Goal: Information Seeking & Learning: Learn about a topic

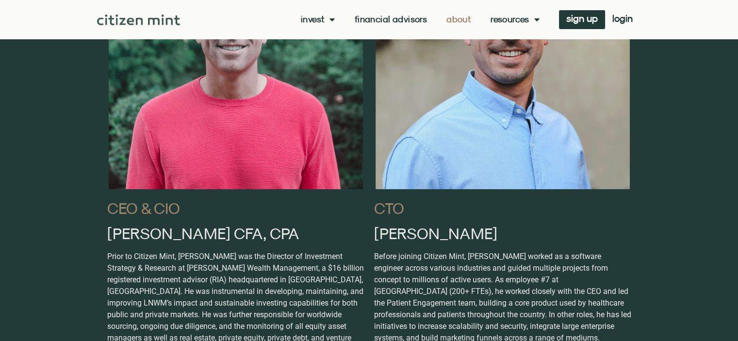
scroll to position [582, 0]
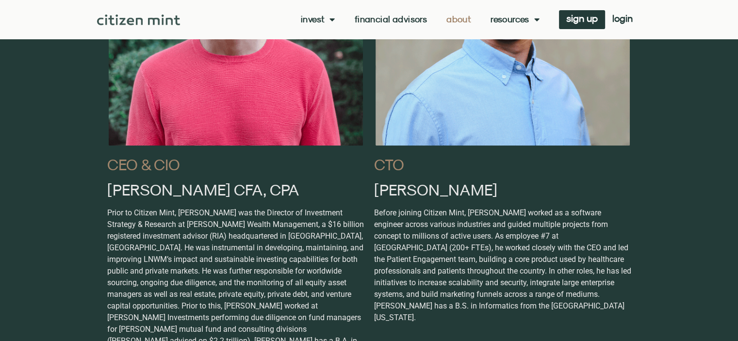
click at [479, 155] on div "CTO Marshall Dunford Before joining Citizen Mint, Marshall worked as a software…" at bounding box center [502, 144] width 267 height 522
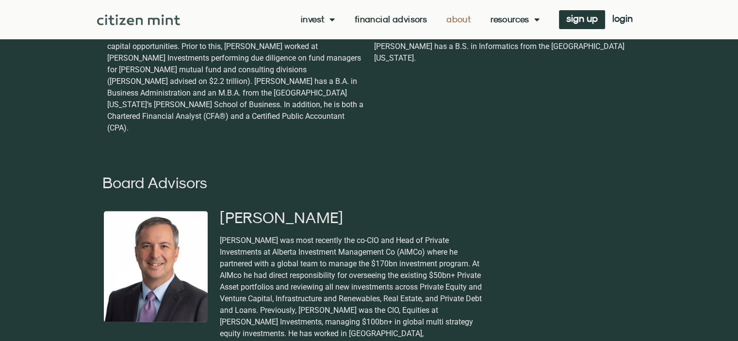
scroll to position [873, 0]
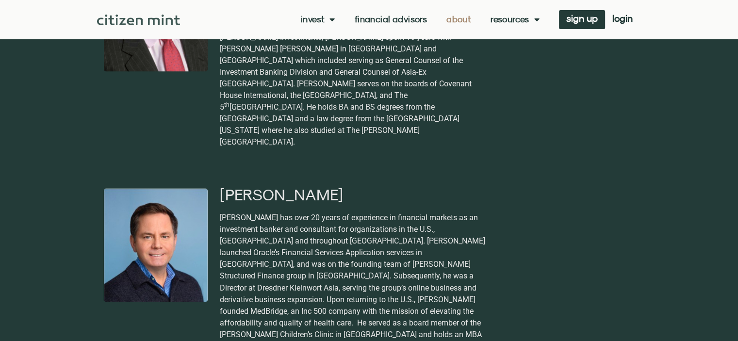
scroll to position [1649, 0]
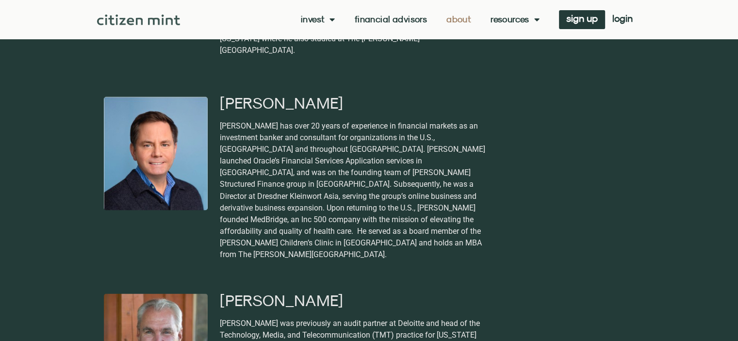
click at [320, 16] on link "Invest" at bounding box center [318, 20] width 34 height 10
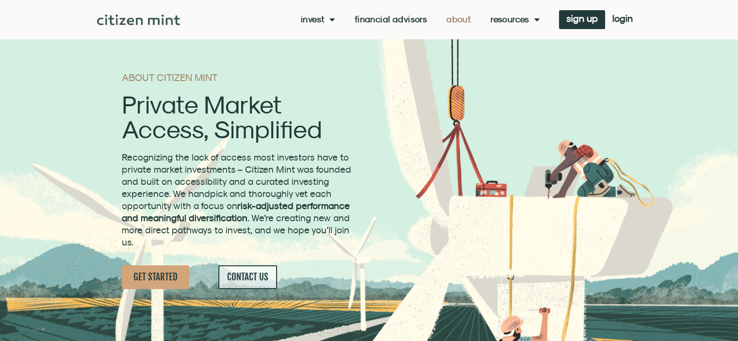
click at [330, 17] on span "Menu" at bounding box center [330, 19] width 10 height 18
click at [326, 32] on link "investments" at bounding box center [333, 35] width 64 height 22
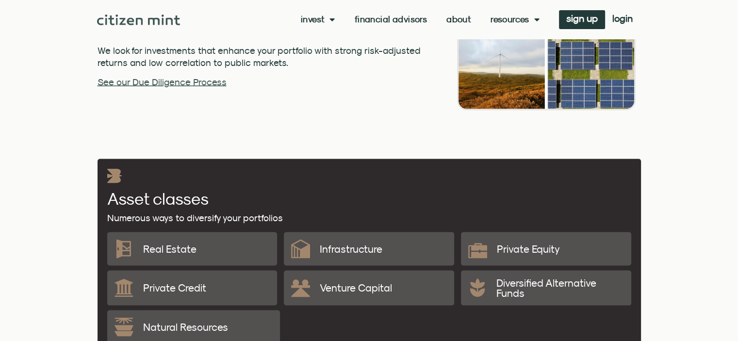
scroll to position [1941, 0]
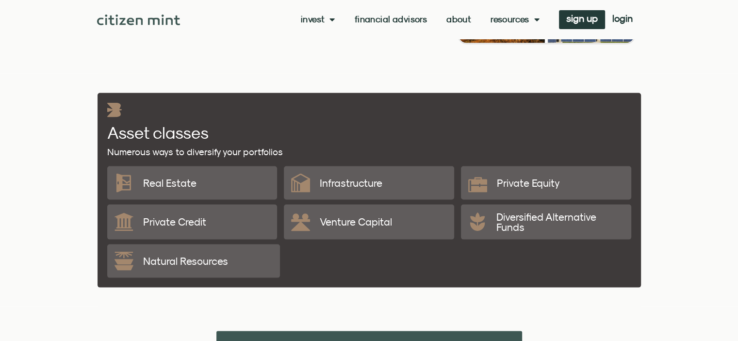
click at [531, 178] on p "Private Equity" at bounding box center [528, 183] width 63 height 10
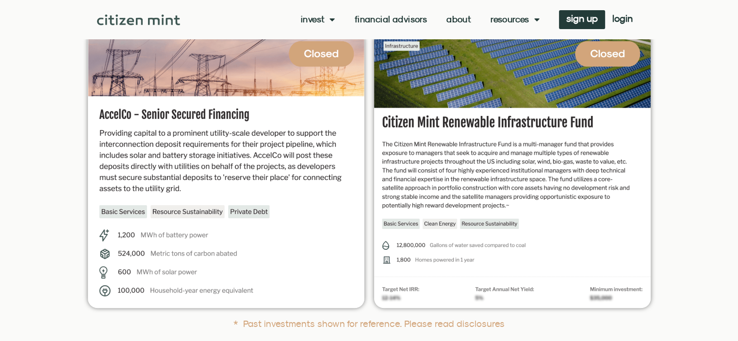
scroll to position [0, 0]
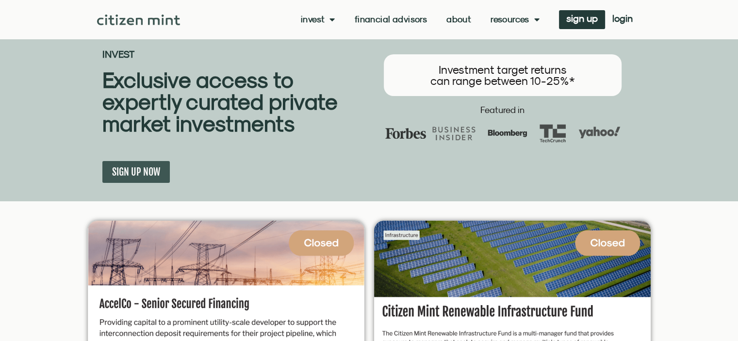
drag, startPoint x: 67, startPoint y: 228, endPoint x: 80, endPoint y: 93, distance: 135.9
click at [132, 21] on img at bounding box center [138, 20] width 83 height 11
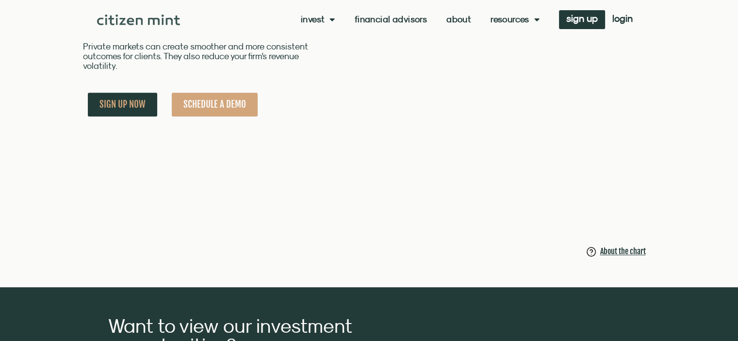
scroll to position [776, 0]
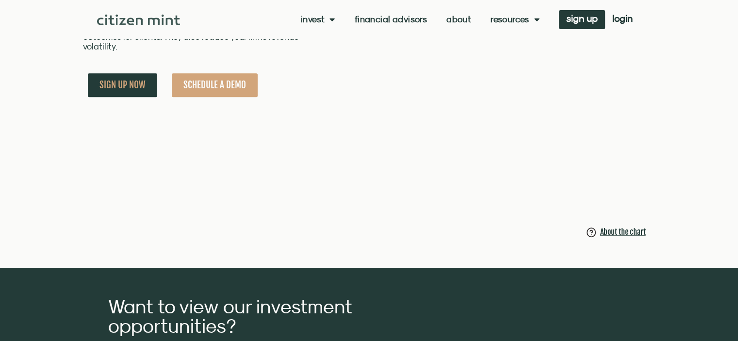
click at [459, 16] on link "About" at bounding box center [458, 20] width 25 height 10
